Goal: Task Accomplishment & Management: Manage account settings

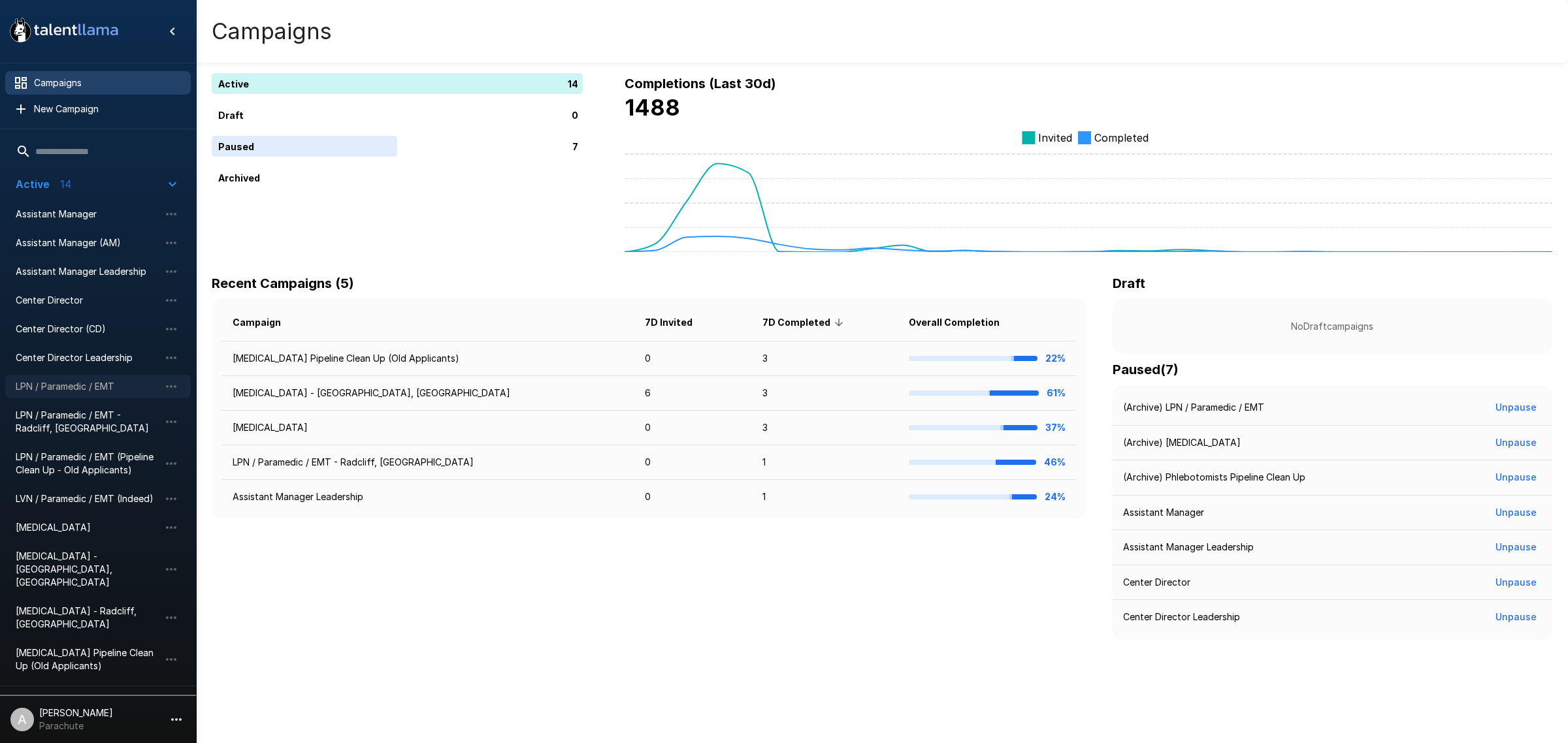
click at [95, 385] on span "LPN / Paramedic / EMT" at bounding box center [87, 386] width 143 height 13
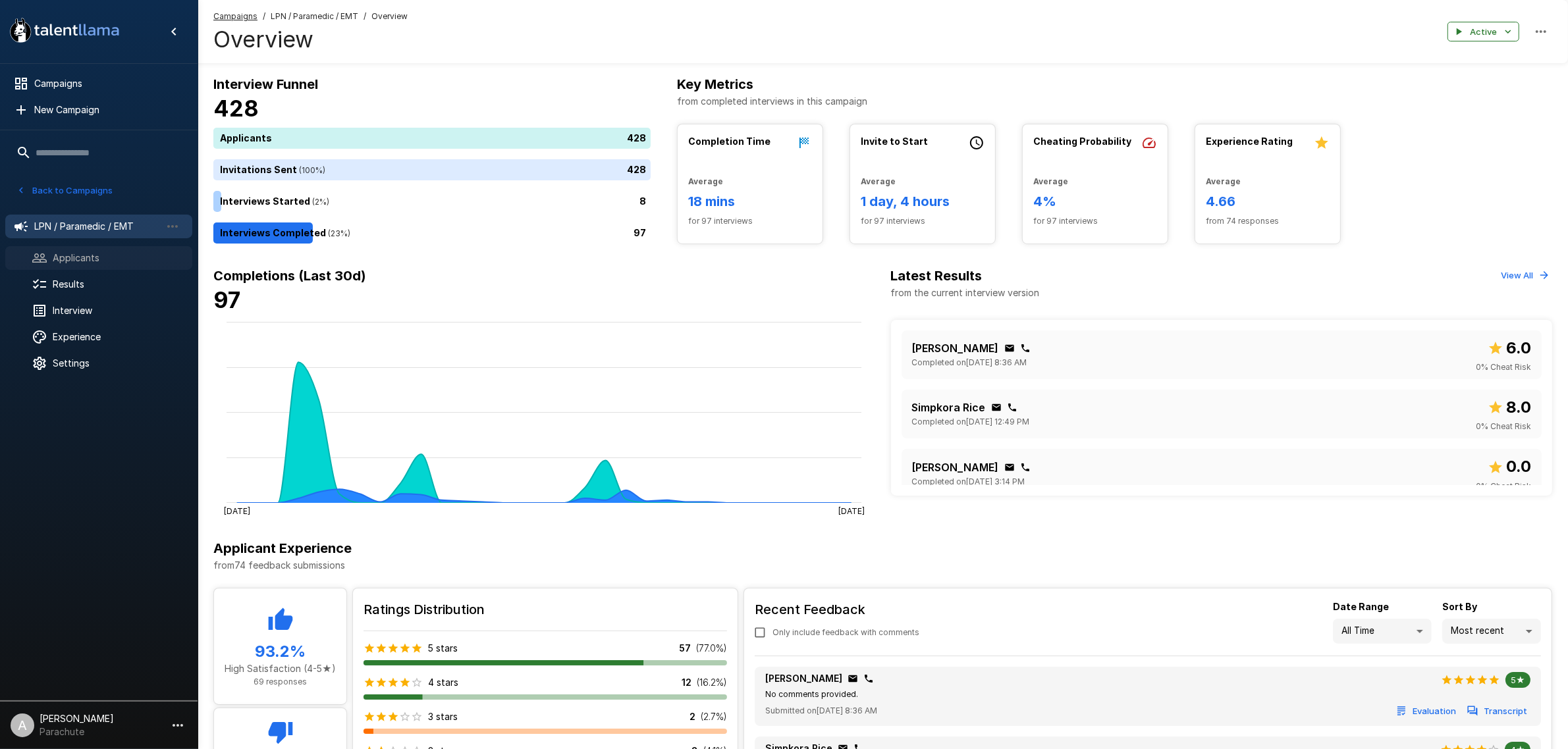
click at [92, 253] on span "Applicants" at bounding box center [117, 258] width 129 height 13
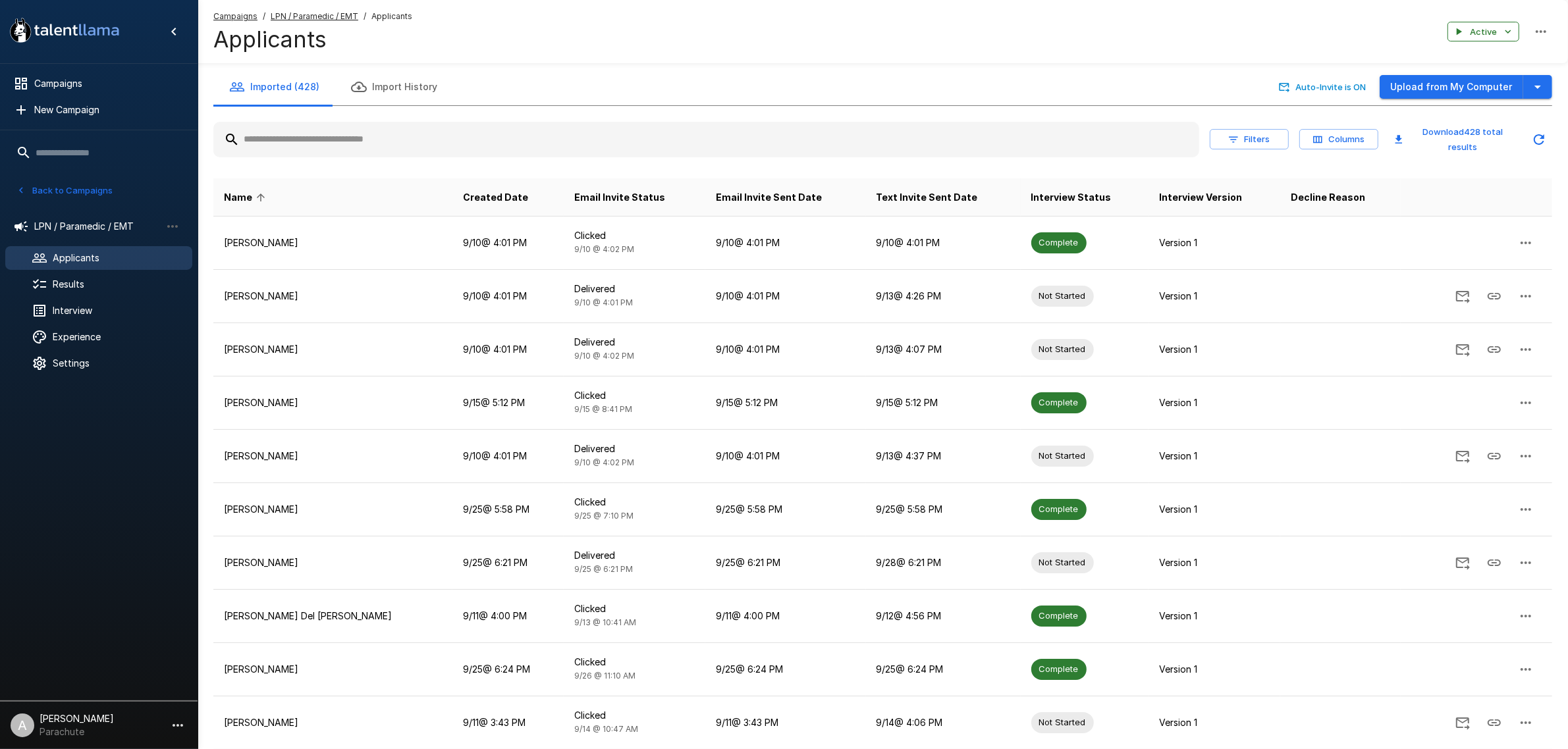
click at [369, 132] on input "text" at bounding box center [706, 139] width 986 height 24
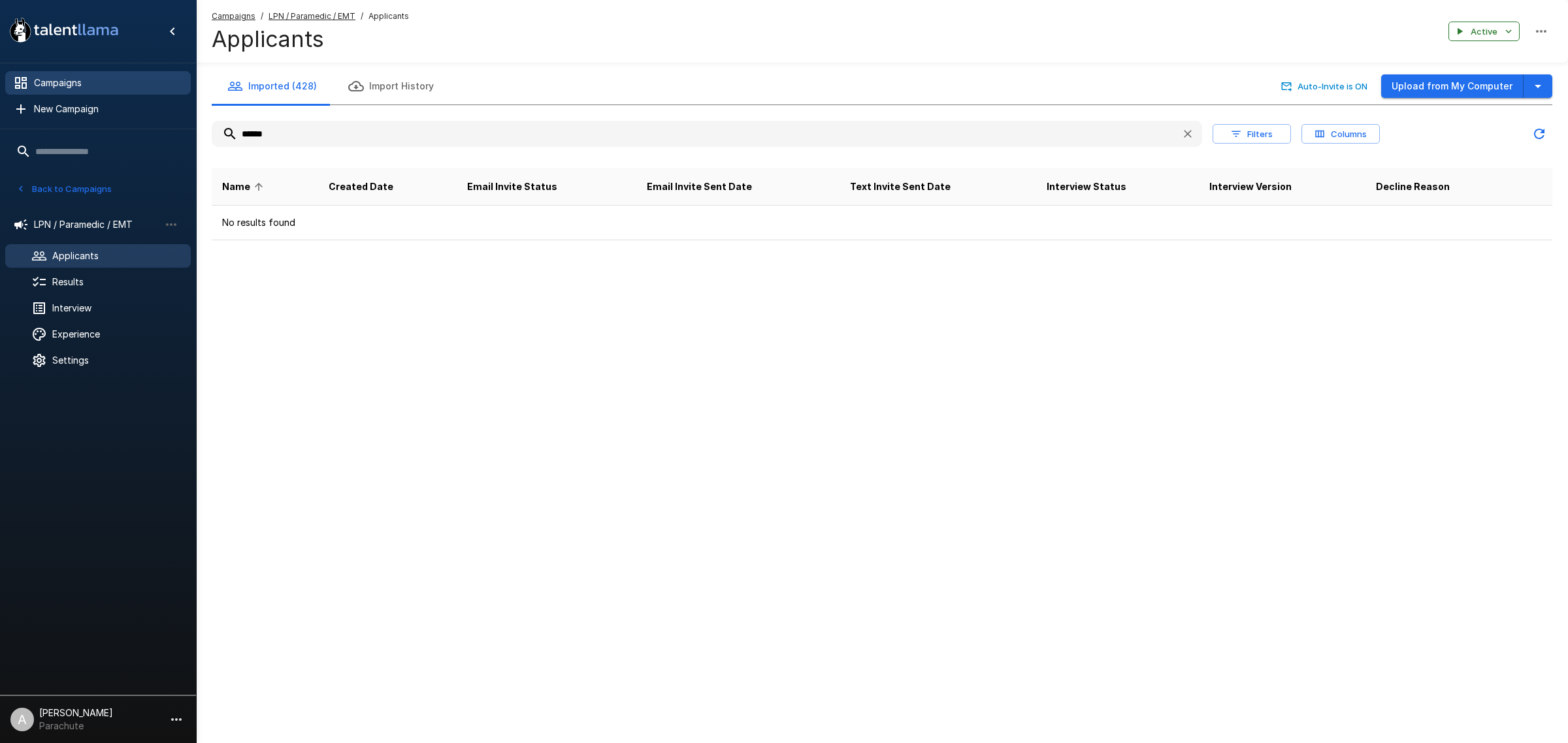
type input "******"
click at [80, 82] on span "Campaigns" at bounding box center [107, 83] width 146 height 13
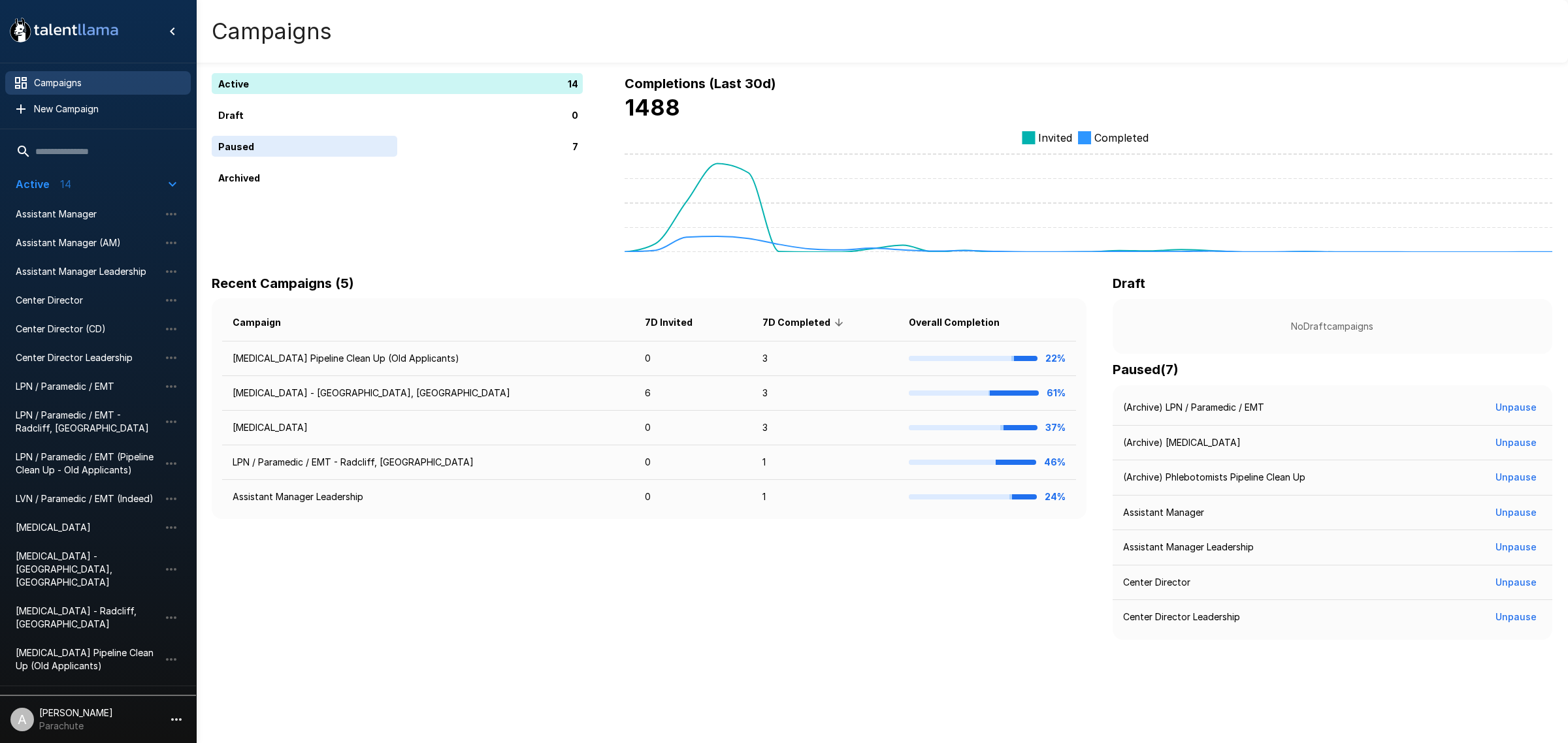
click at [115, 695] on span "Paused 7" at bounding box center [90, 703] width 149 height 16
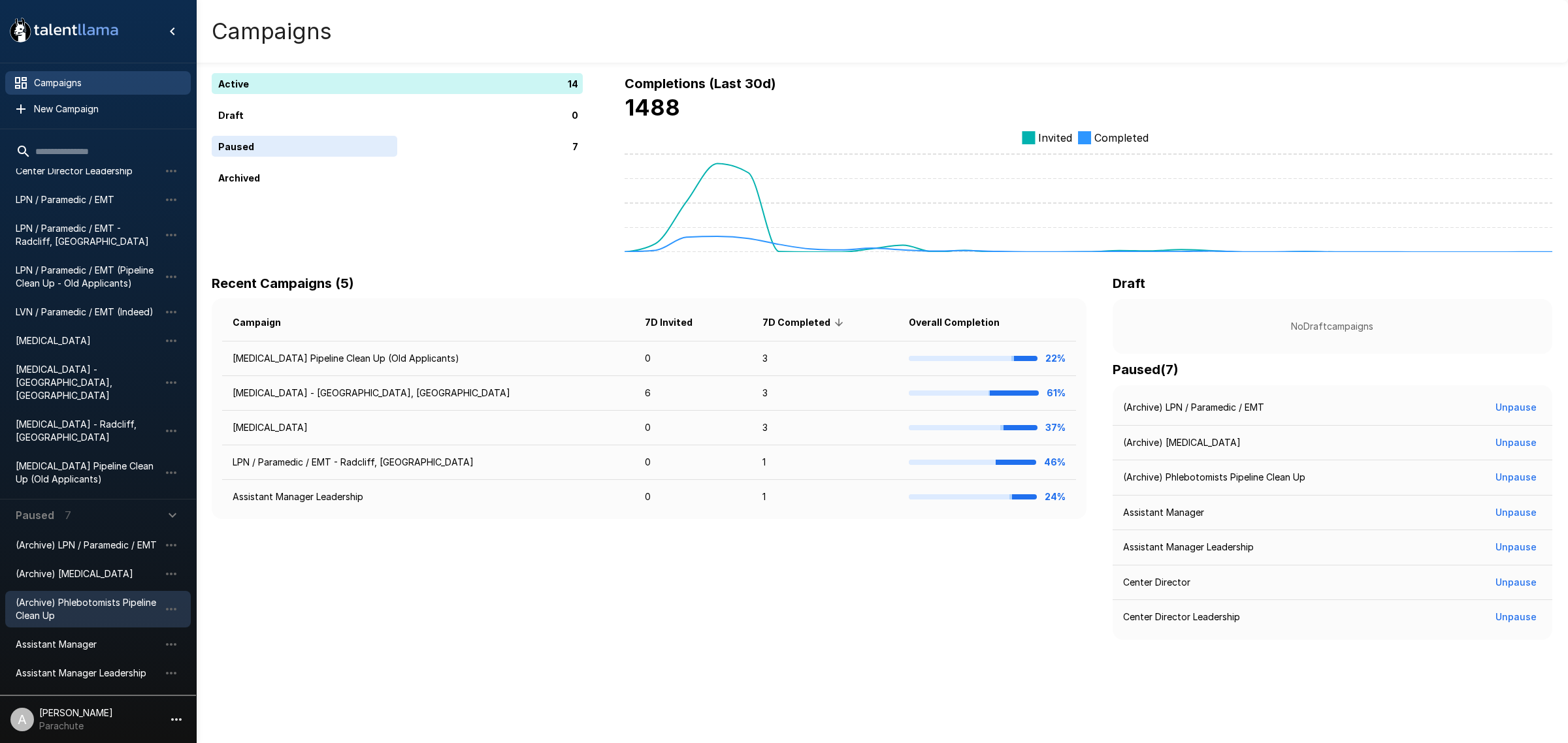
scroll to position [207, 0]
